Goal: Task Accomplishment & Management: Manage account settings

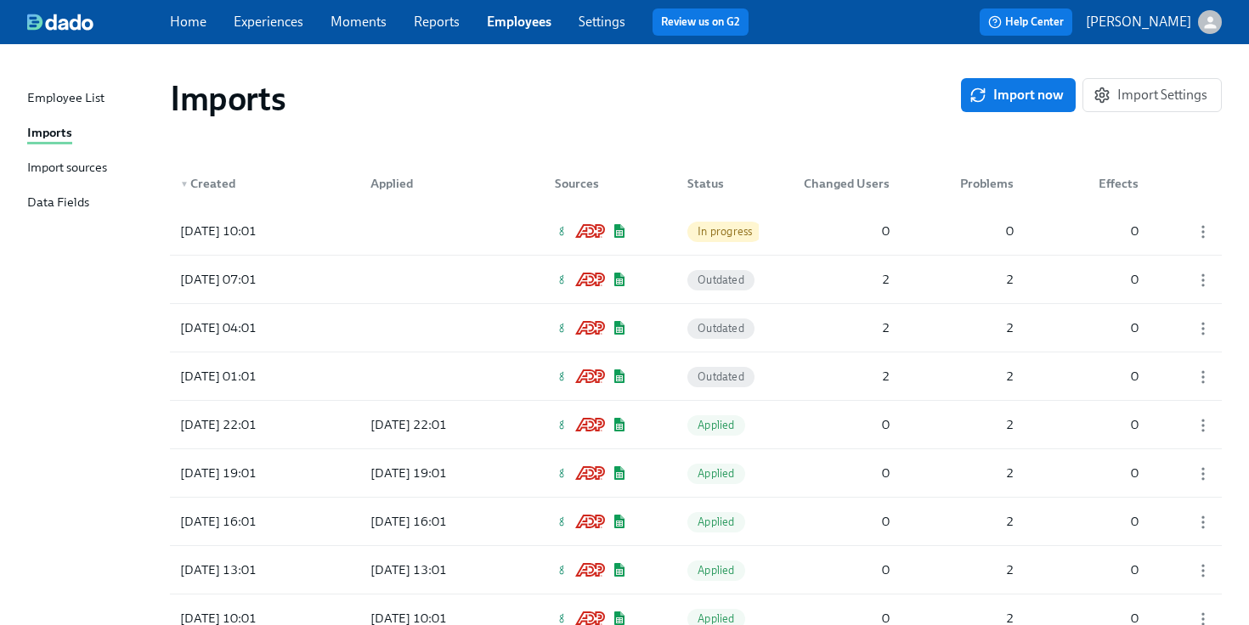
click at [63, 133] on div "Imports" at bounding box center [49, 133] width 45 height 21
click at [378, 231] on div "[DATE] 10:01" at bounding box center [409, 231] width 90 height 20
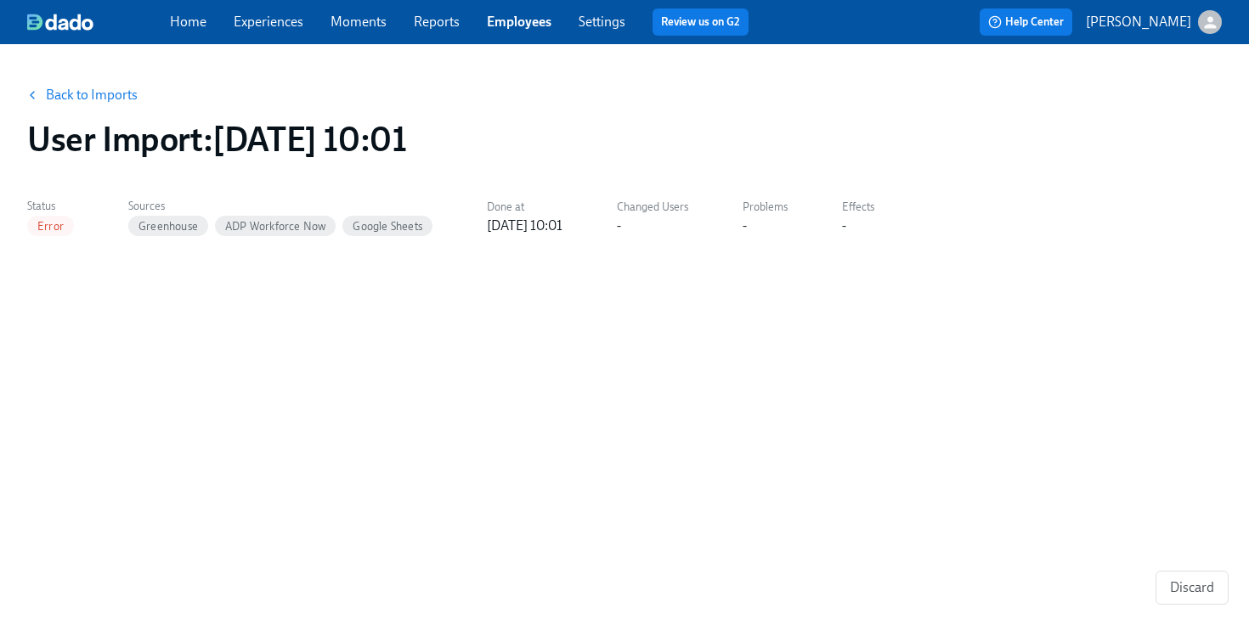
click at [104, 95] on link "Back to Imports" at bounding box center [92, 95] width 92 height 17
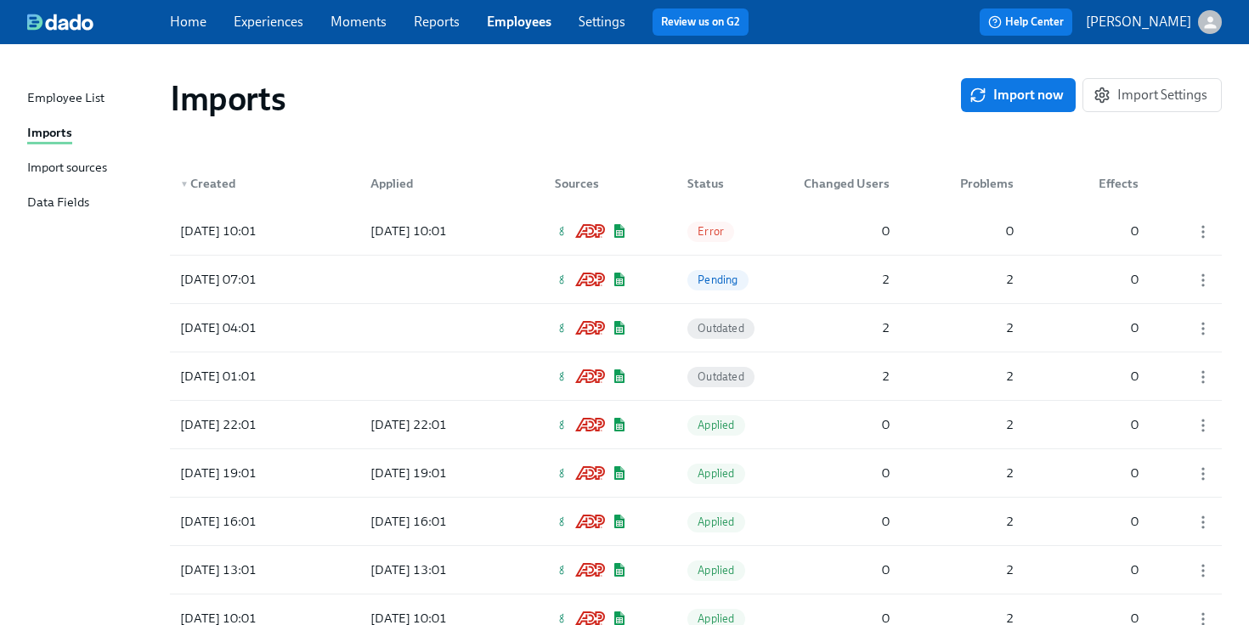
click at [272, 30] on span "Experiences" at bounding box center [269, 22] width 70 height 19
click at [269, 20] on link "Experiences" at bounding box center [269, 22] width 70 height 16
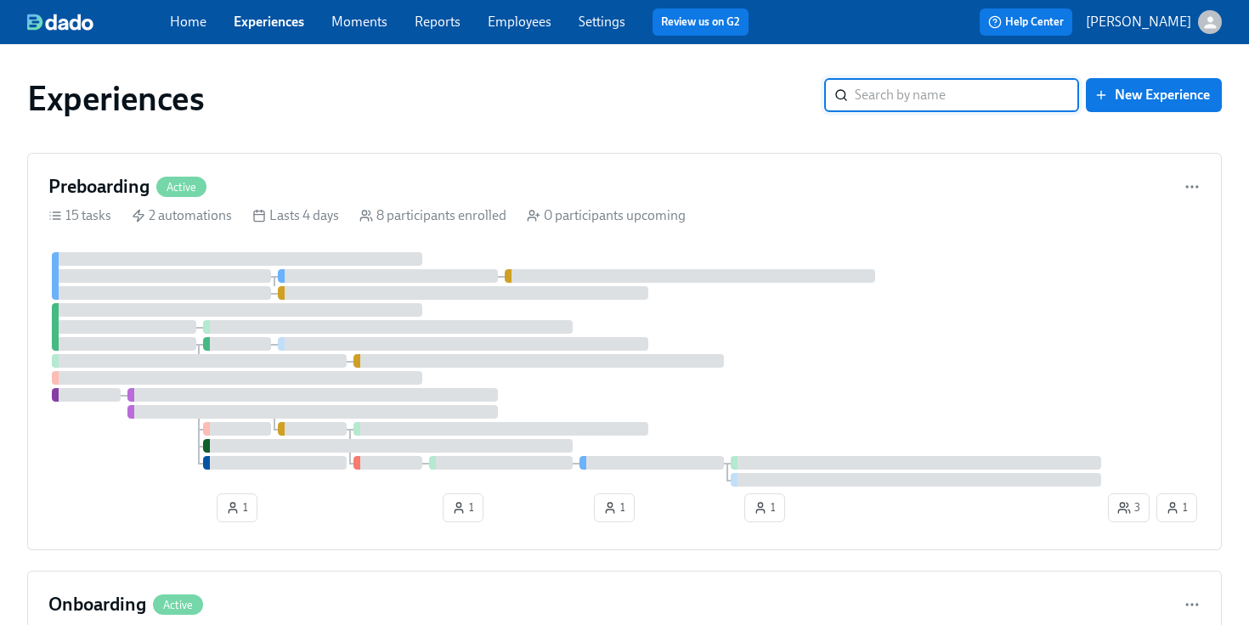
click at [611, 28] on link "Settings" at bounding box center [602, 22] width 47 height 16
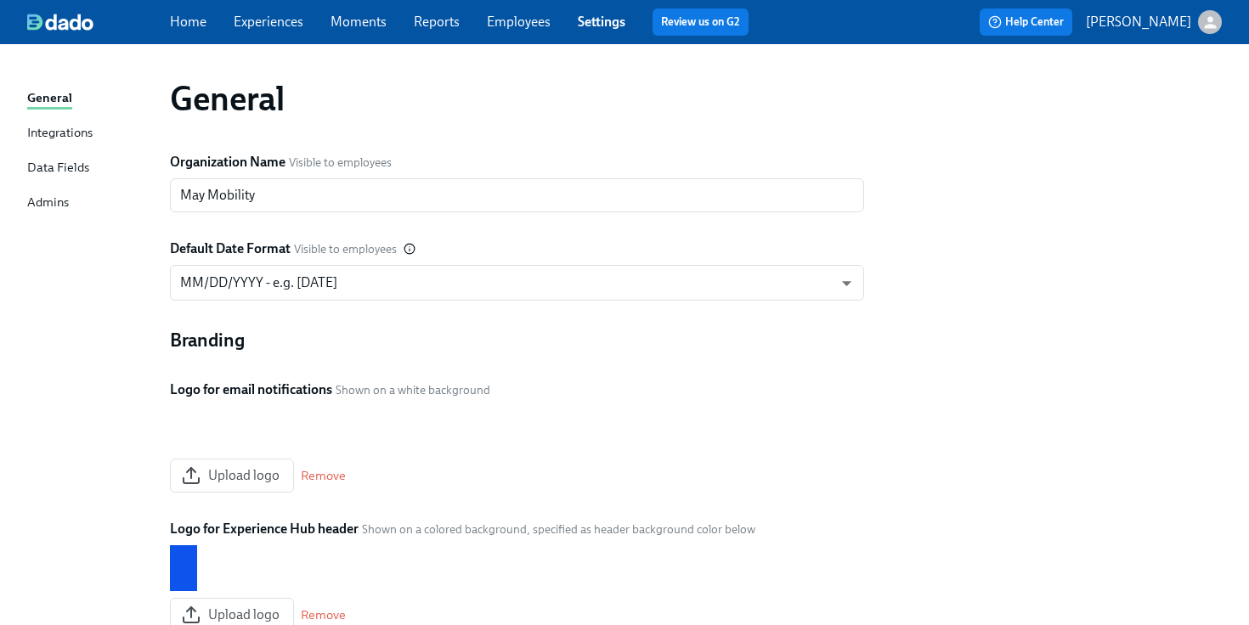
click at [80, 206] on link "Admins" at bounding box center [91, 203] width 129 height 21
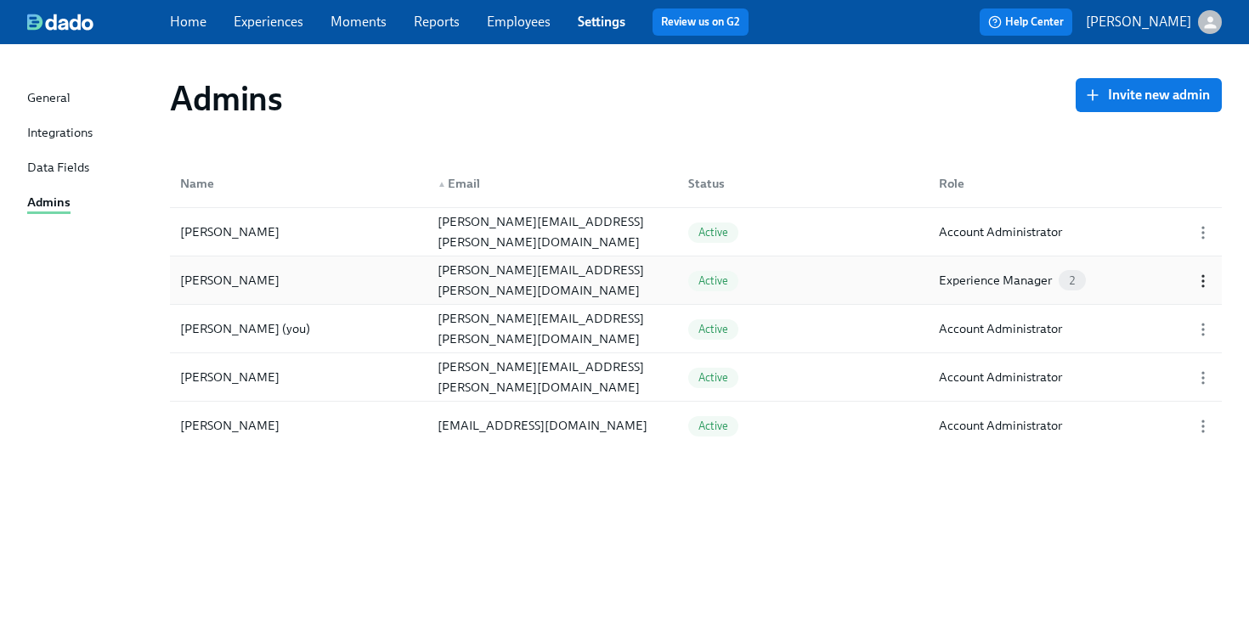
click at [1201, 280] on icon "button" at bounding box center [1203, 281] width 17 height 17
click at [1161, 292] on li "Edit..." at bounding box center [1143, 281] width 185 height 29
click at [1201, 282] on icon "button" at bounding box center [1203, 281] width 17 height 17
click at [1148, 288] on li "Edit..." at bounding box center [1143, 281] width 185 height 29
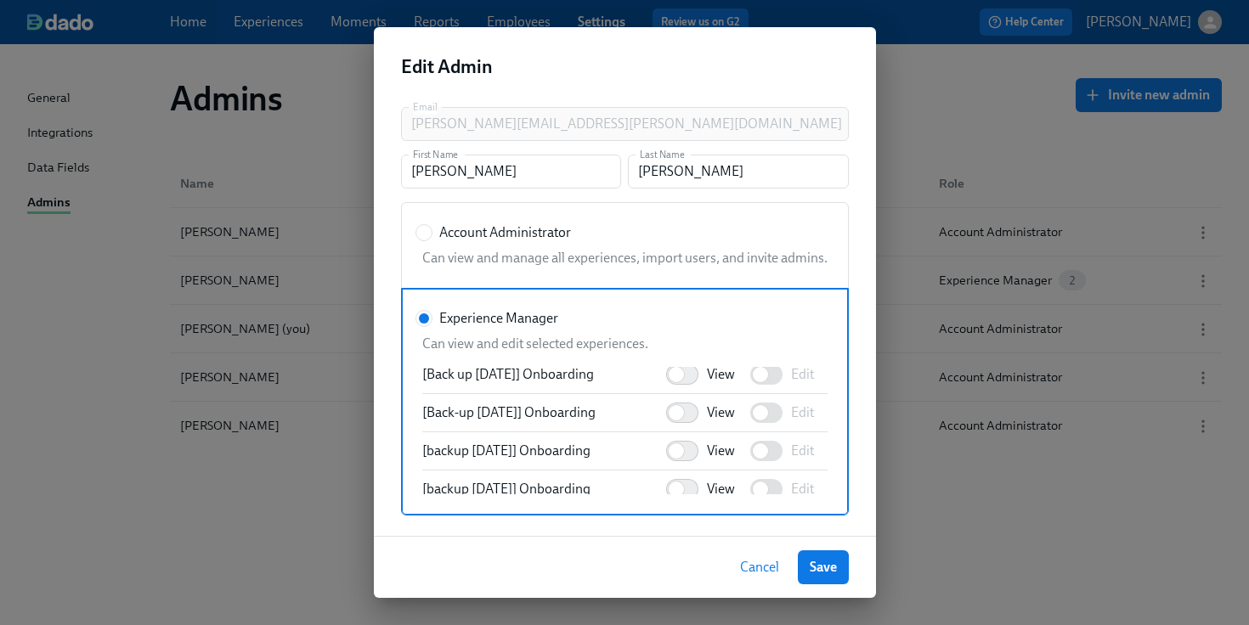
scroll to position [523, 0]
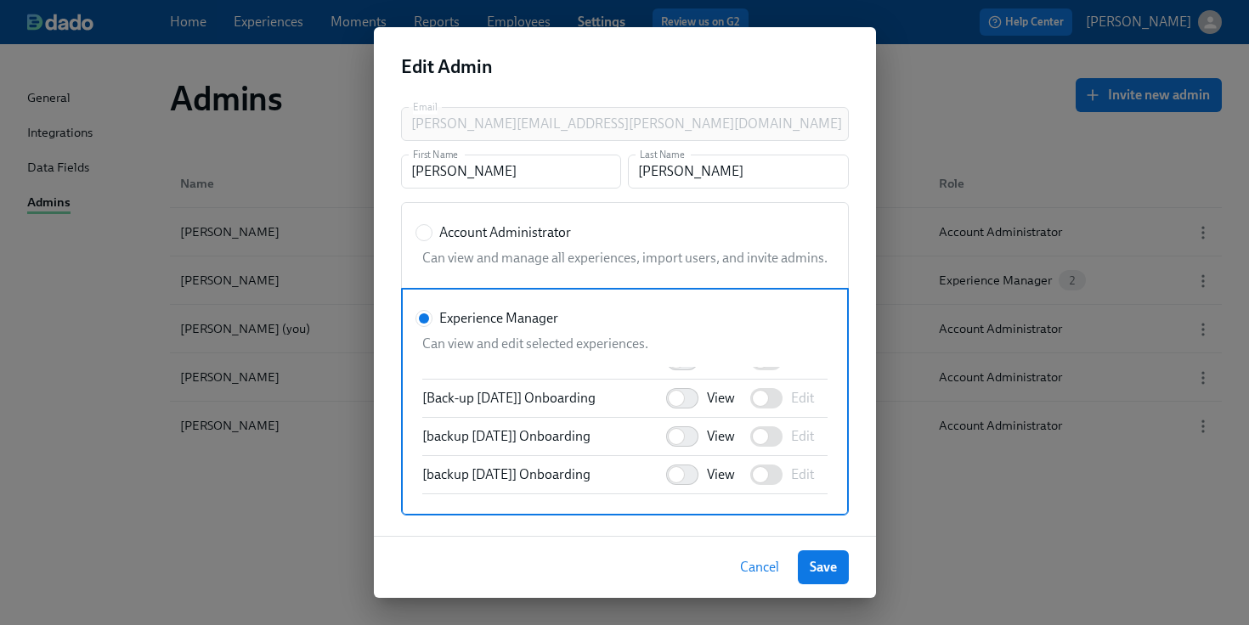
click at [423, 244] on div "Can view and manage all experiences, import users, and invite admins." at bounding box center [622, 254] width 412 height 25
click at [423, 240] on input "Account Administrator" at bounding box center [423, 232] width 15 height 15
radio input "true"
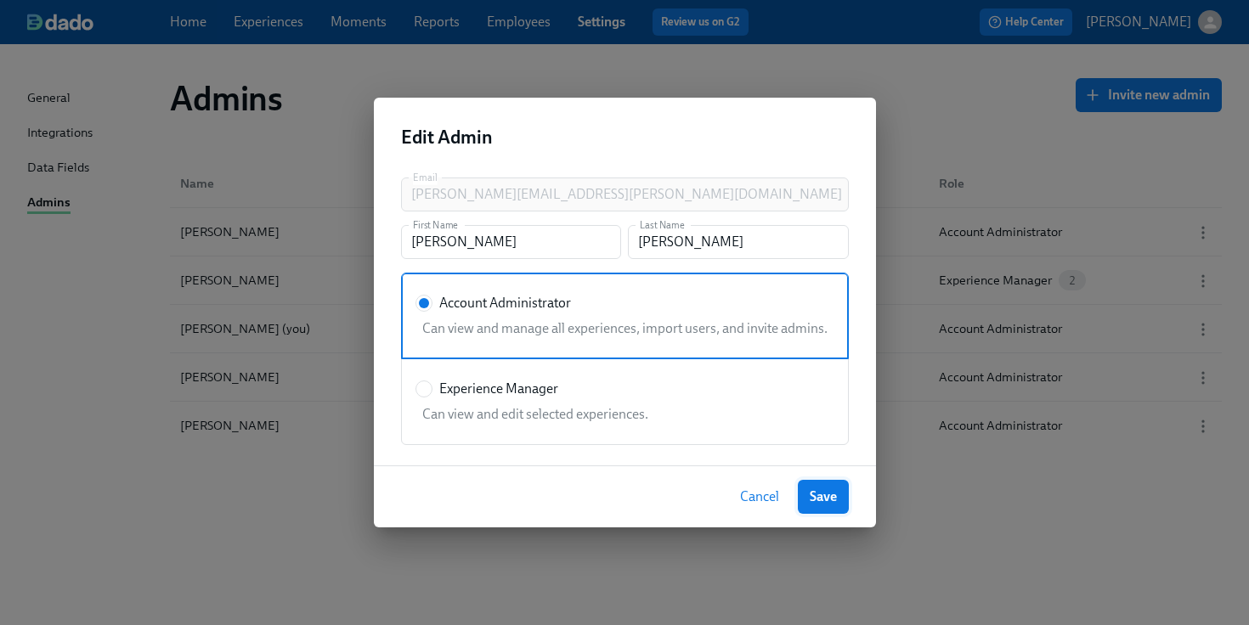
click at [831, 509] on button "Save" at bounding box center [823, 497] width 51 height 34
